Goal: Communication & Community: Connect with others

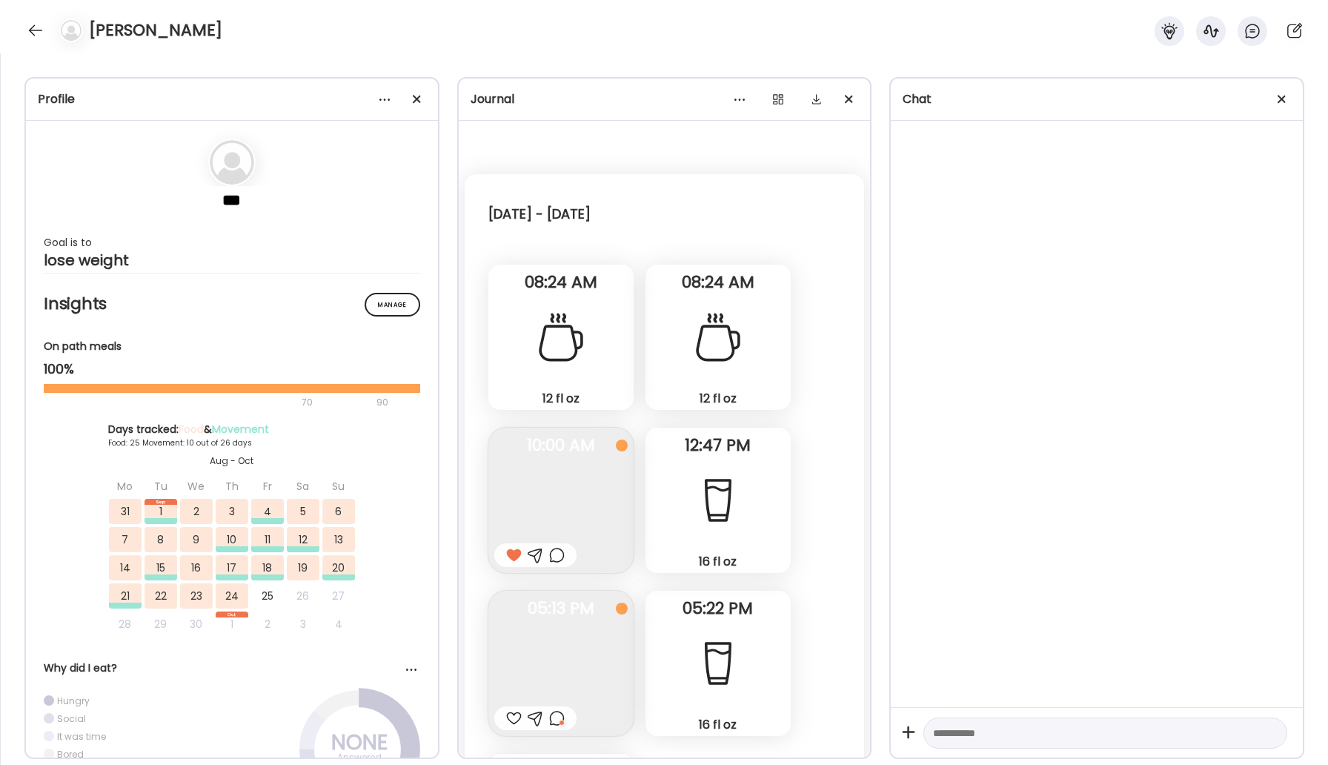
scroll to position [25039, 0]
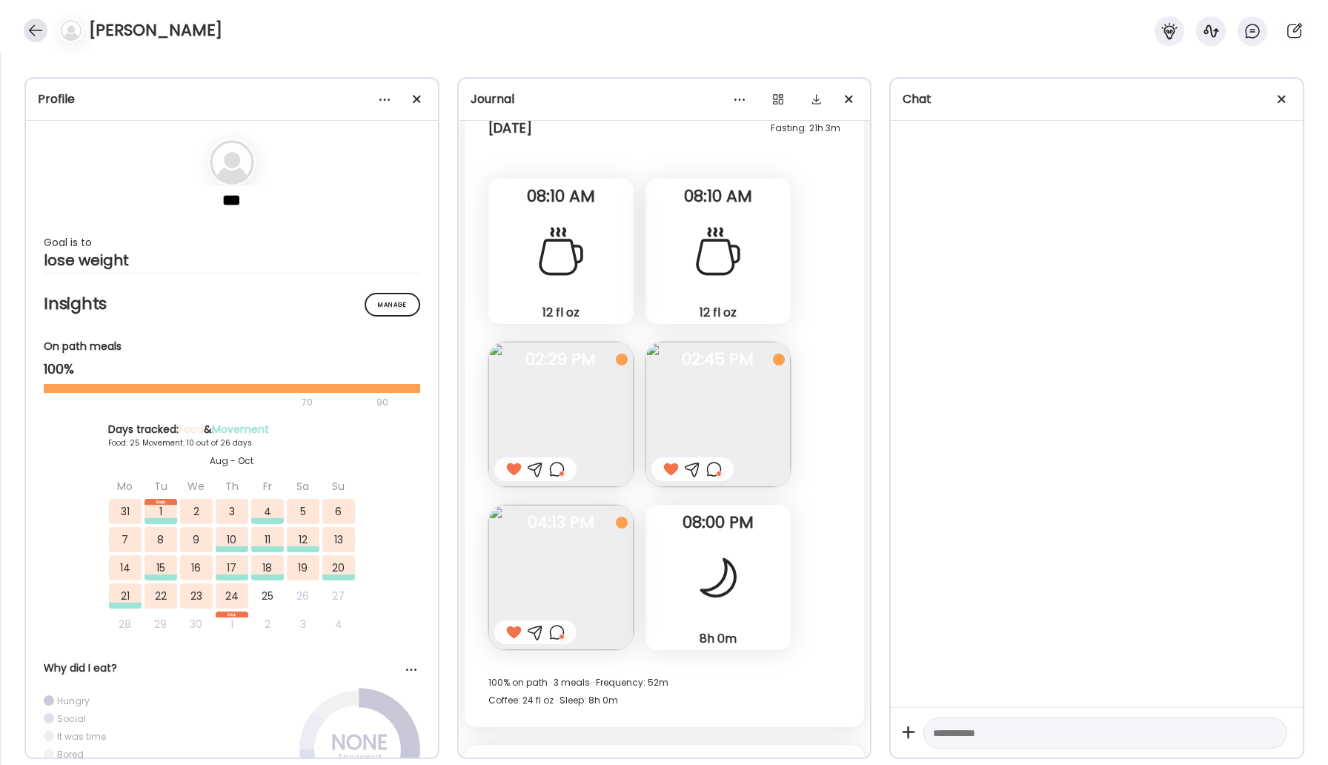
click at [33, 27] on div at bounding box center [36, 31] width 24 height 24
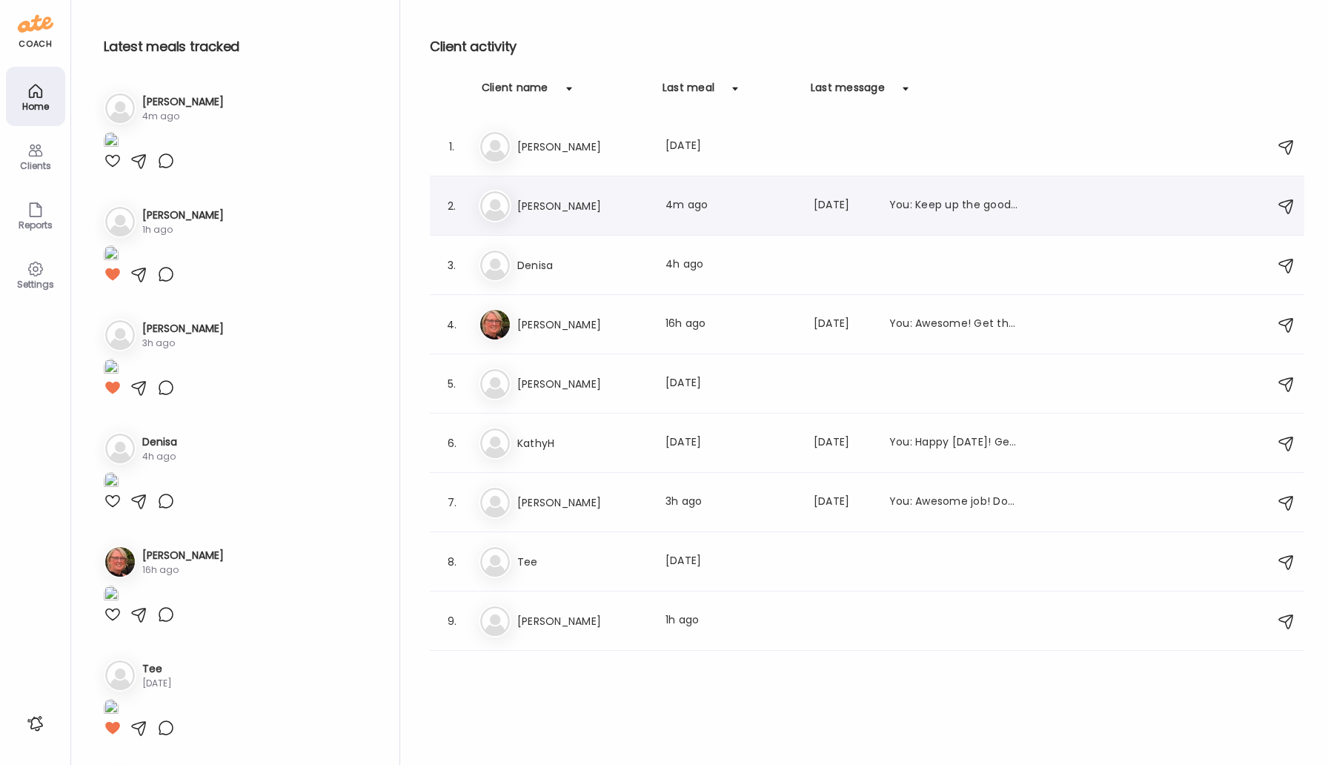
click at [557, 210] on h3 "[PERSON_NAME]" at bounding box center [582, 206] width 130 height 18
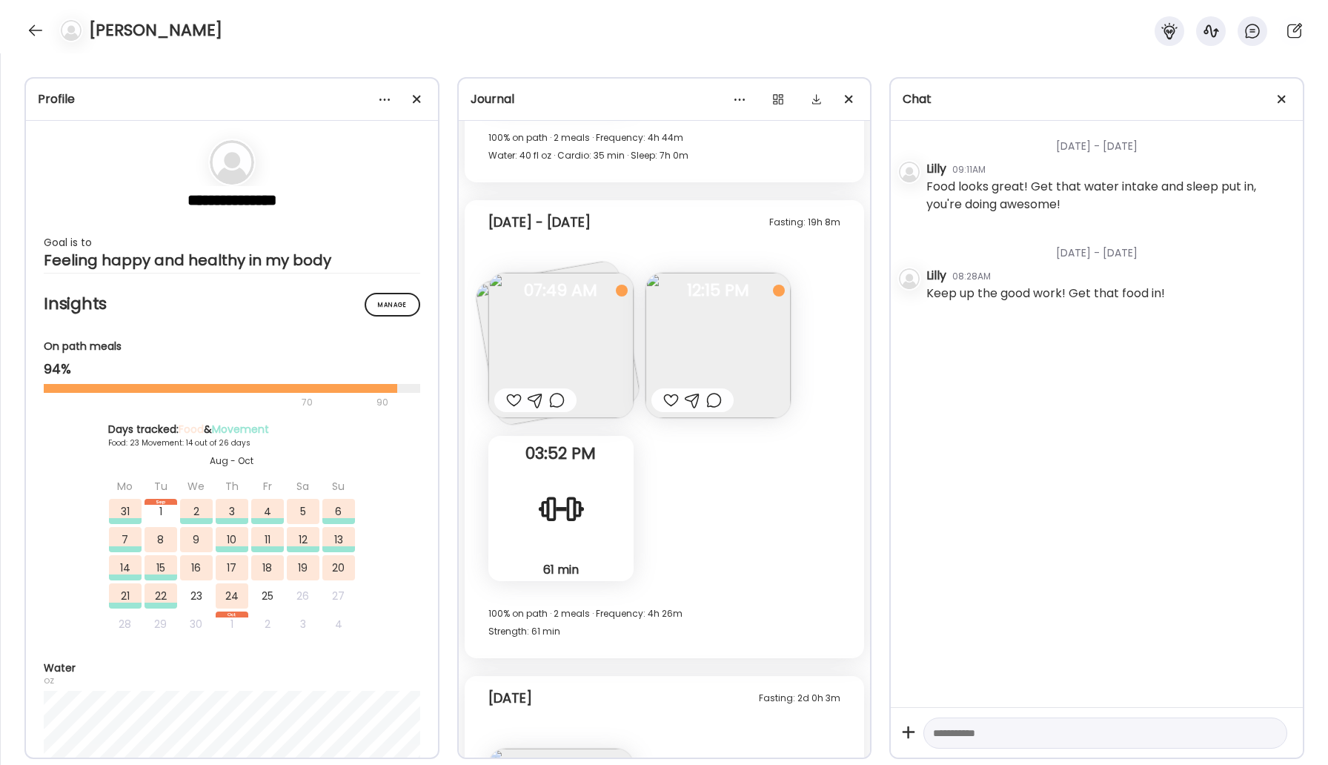
scroll to position [18487, 0]
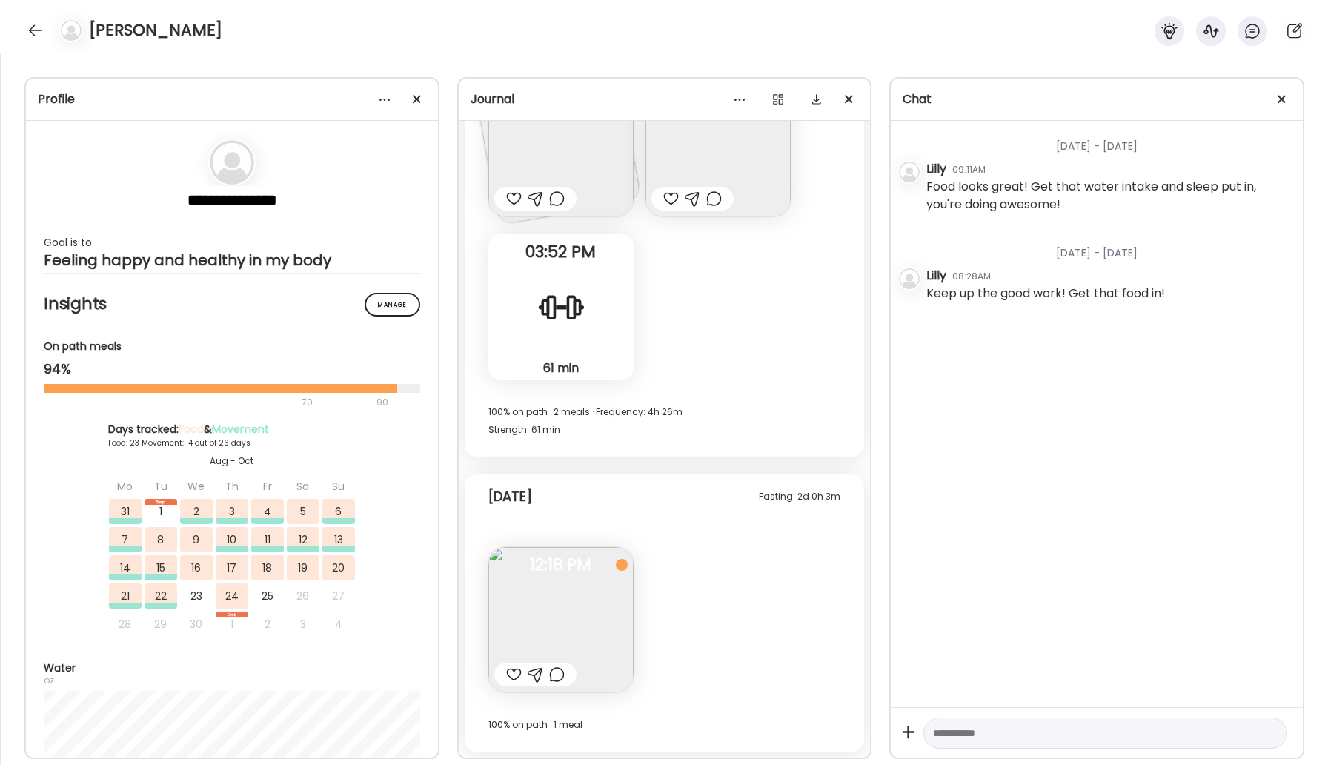
click at [582, 612] on img at bounding box center [561, 619] width 145 height 145
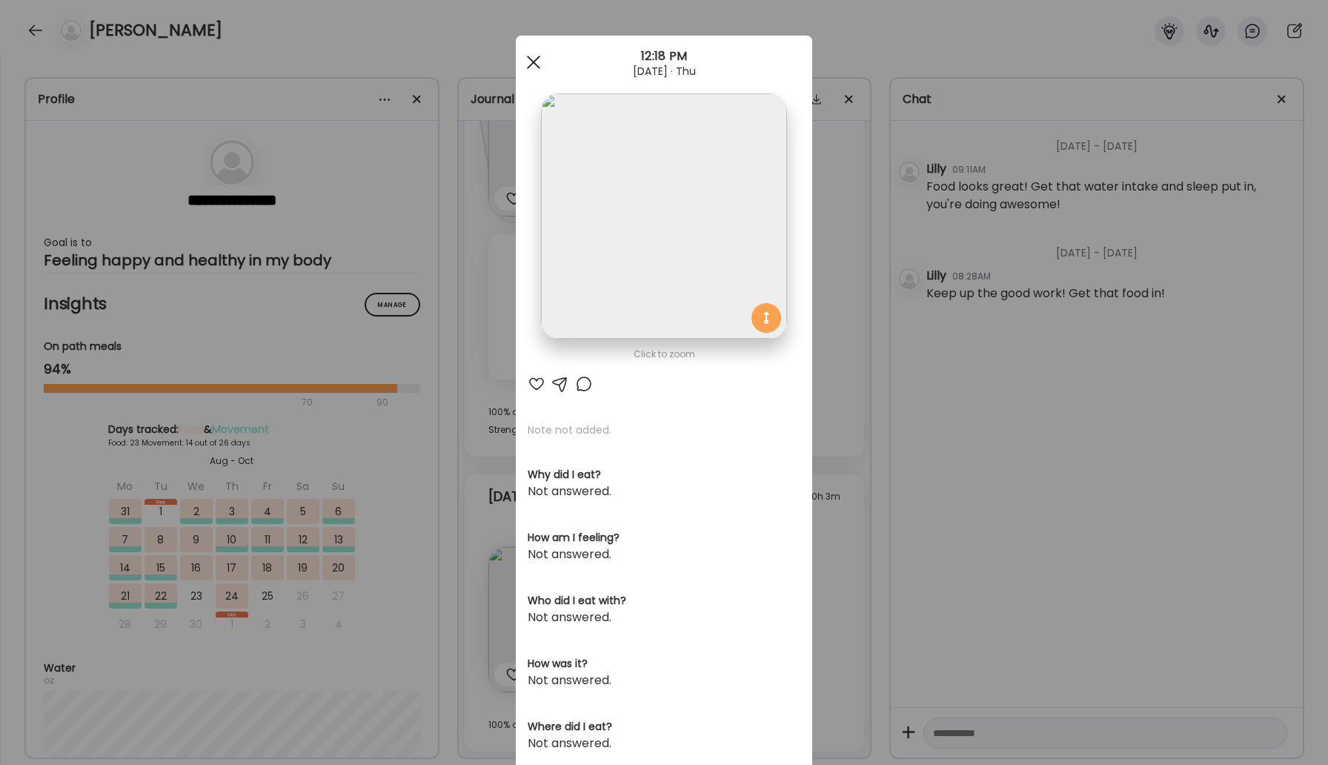
click at [538, 59] on div at bounding box center [534, 62] width 30 height 30
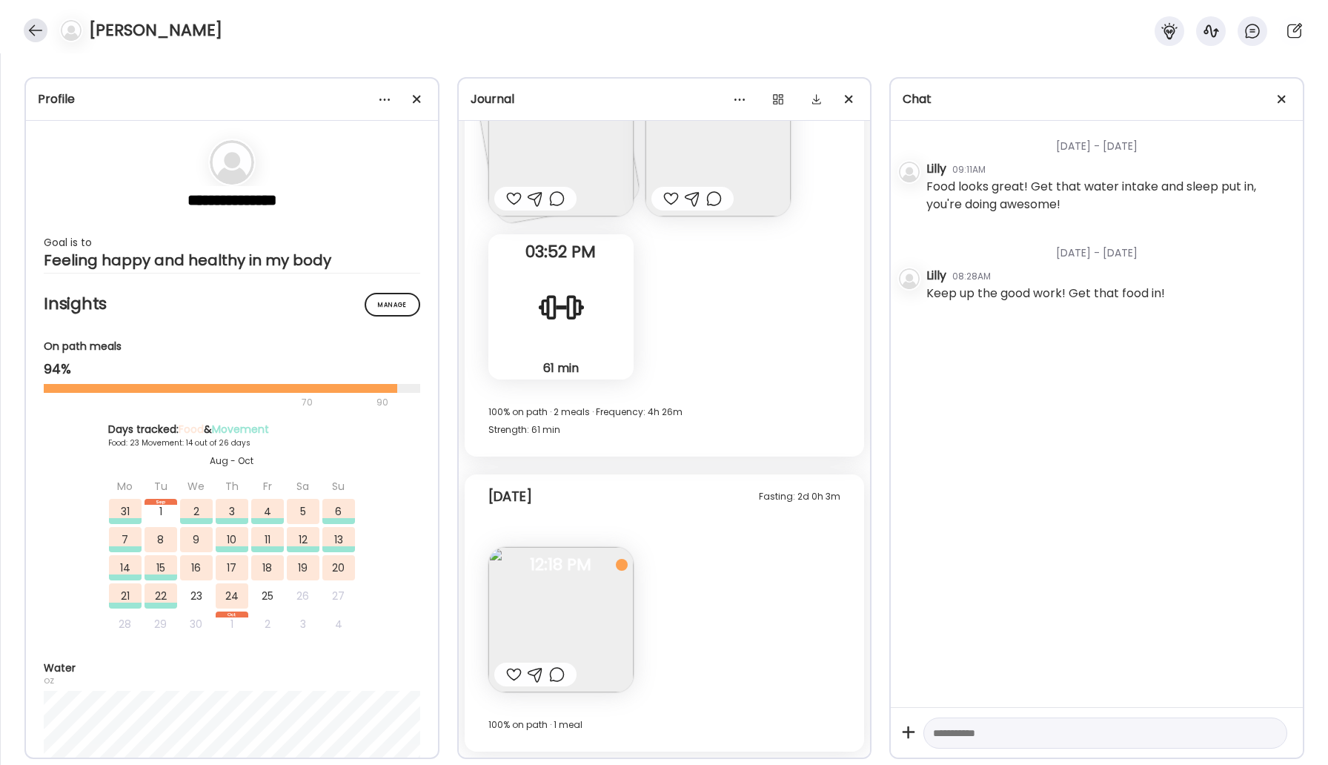
click at [41, 29] on div at bounding box center [36, 31] width 24 height 24
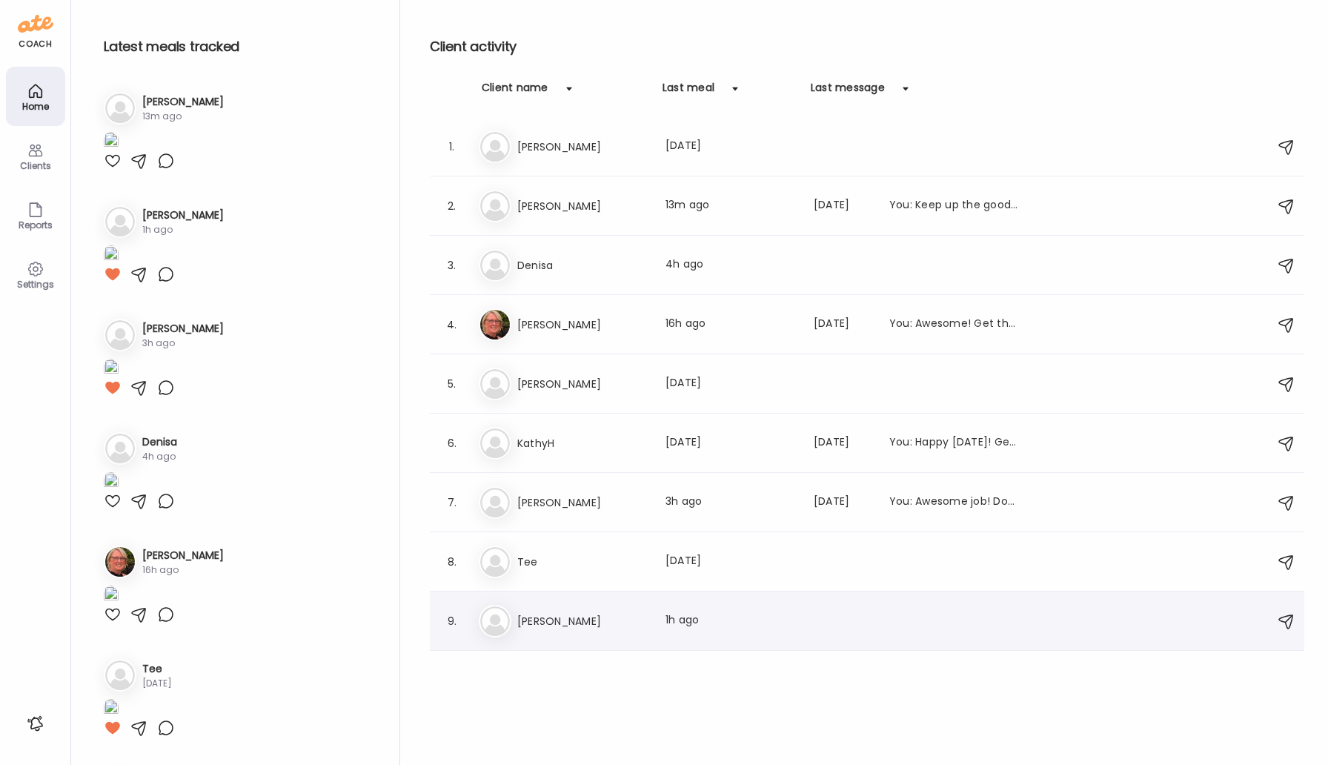
click at [533, 606] on div "Ti [PERSON_NAME] Last meal: 1h ago" at bounding box center [869, 621] width 781 height 33
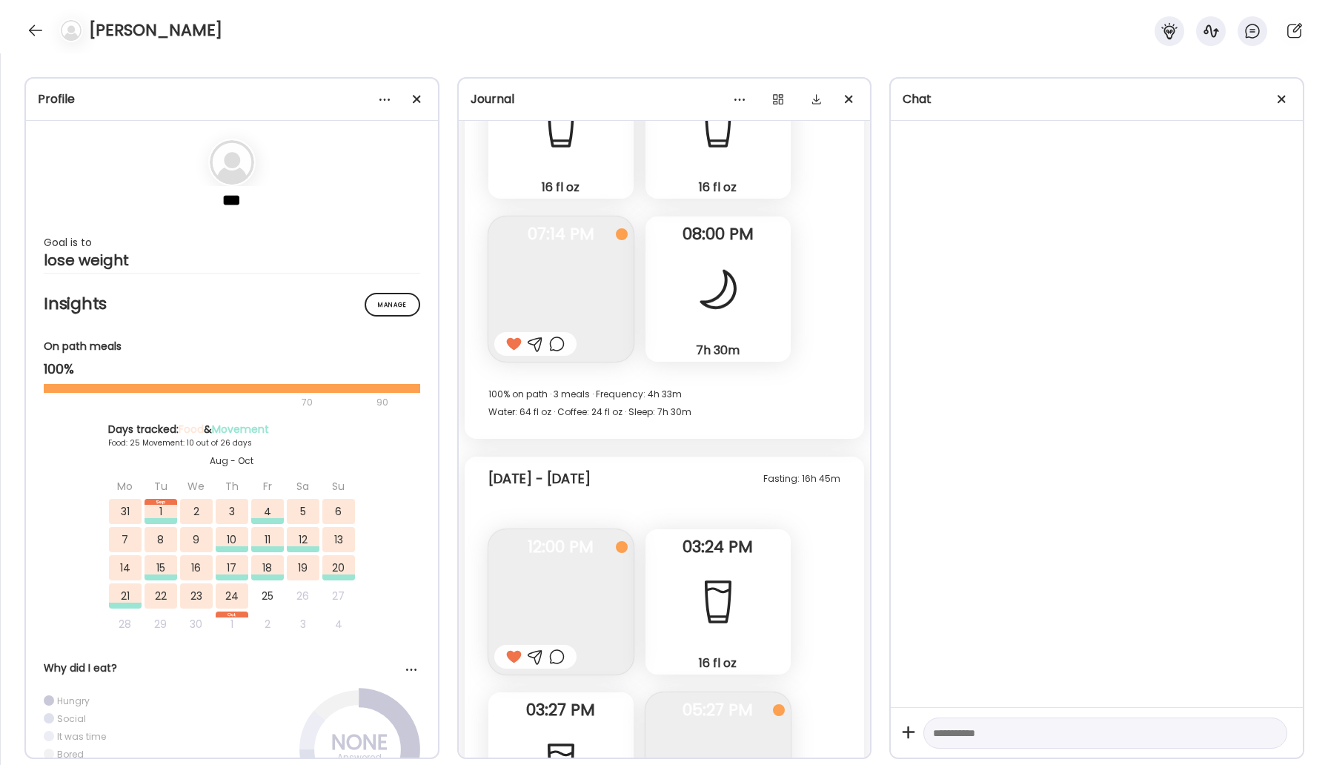
scroll to position [25491, 0]
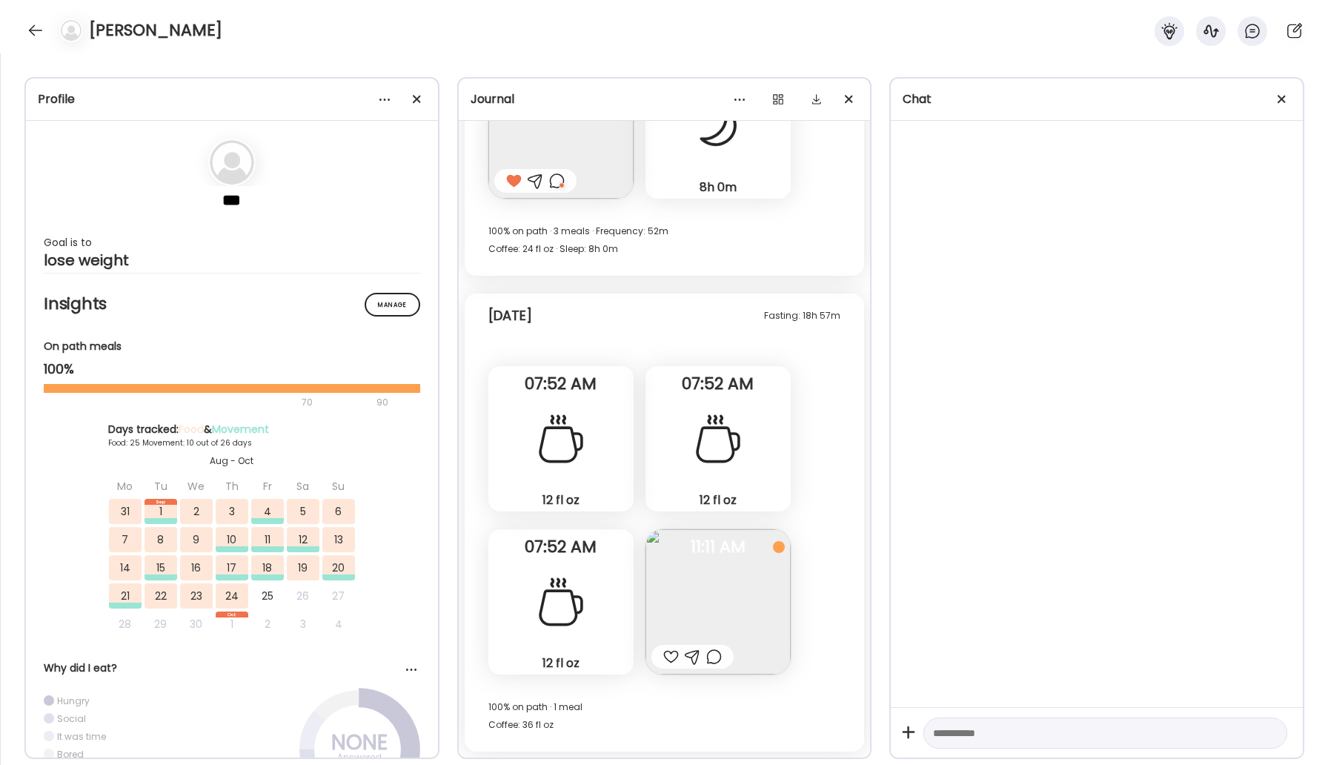
click at [672, 658] on div at bounding box center [671, 657] width 16 height 18
click at [31, 30] on div at bounding box center [36, 31] width 24 height 24
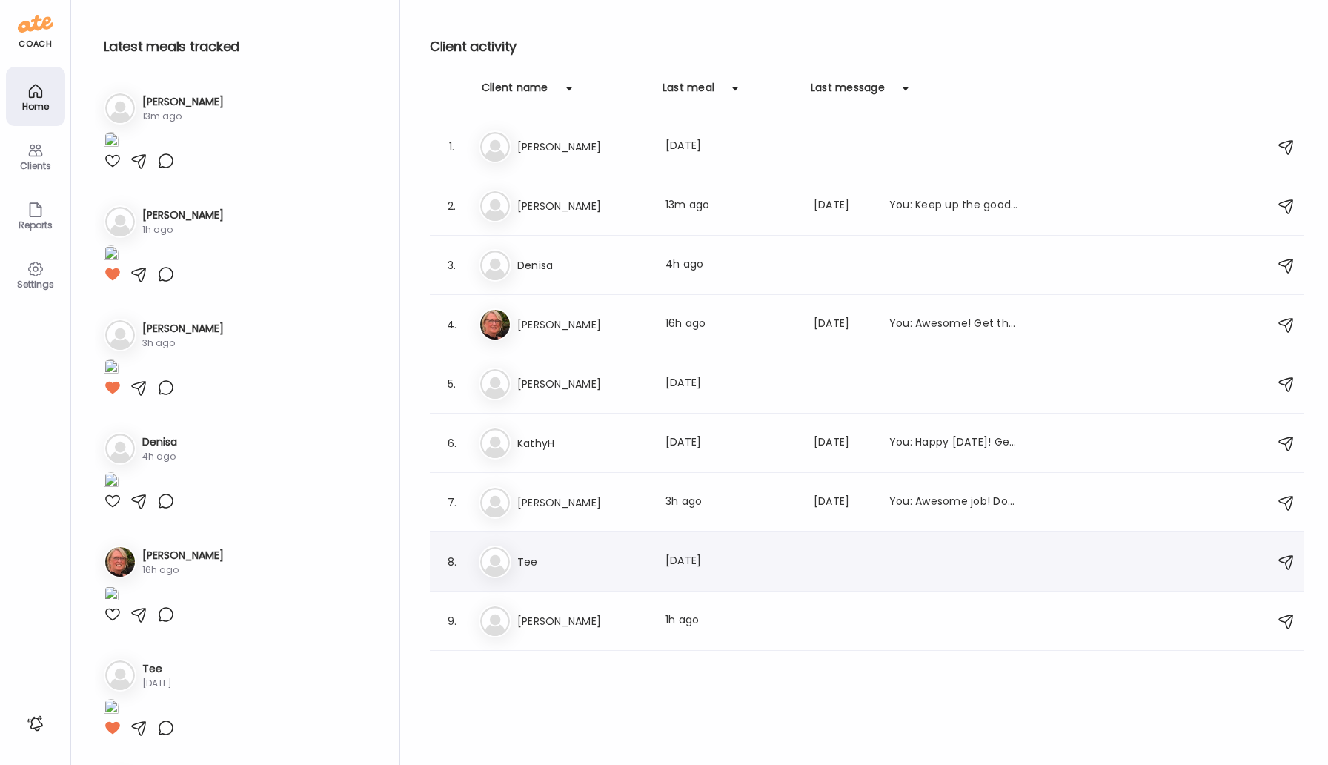
click at [551, 563] on h3 "Tee" at bounding box center [582, 562] width 130 height 18
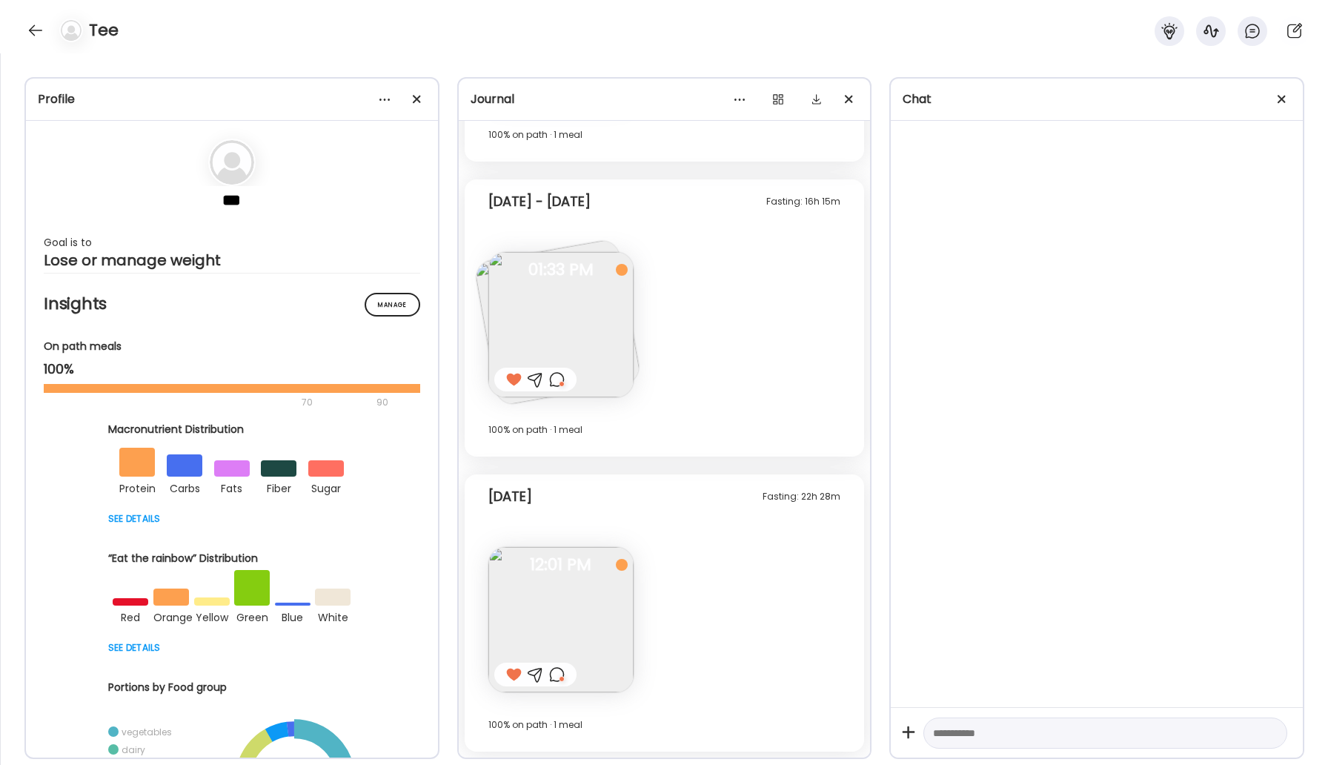
scroll to position [712, 0]
click at [40, 22] on div at bounding box center [36, 31] width 24 height 24
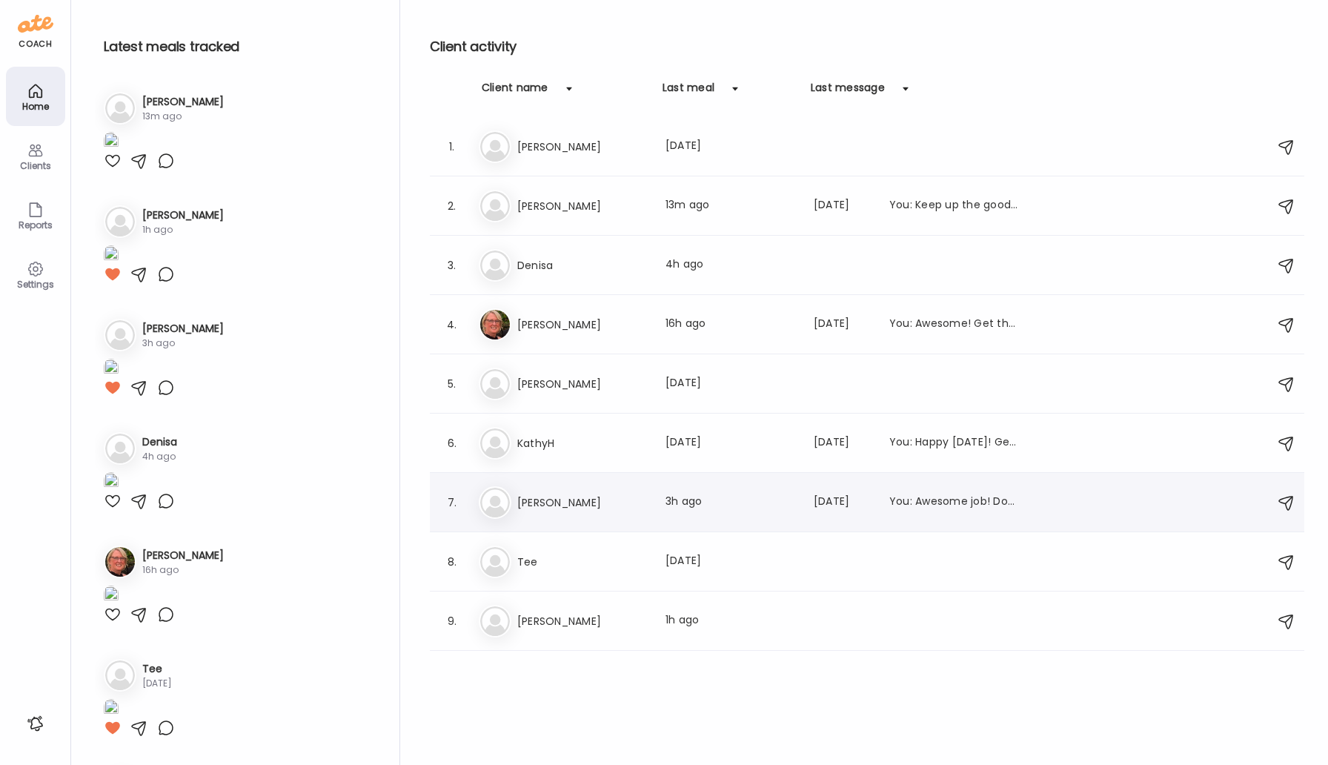
click at [572, 486] on div "7. Ke [PERSON_NAME] Last meal: 3h ago Last message: [DATE] You: Awesome job! Do…" at bounding box center [867, 502] width 875 height 59
